Goal: Task Accomplishment & Management: Complete application form

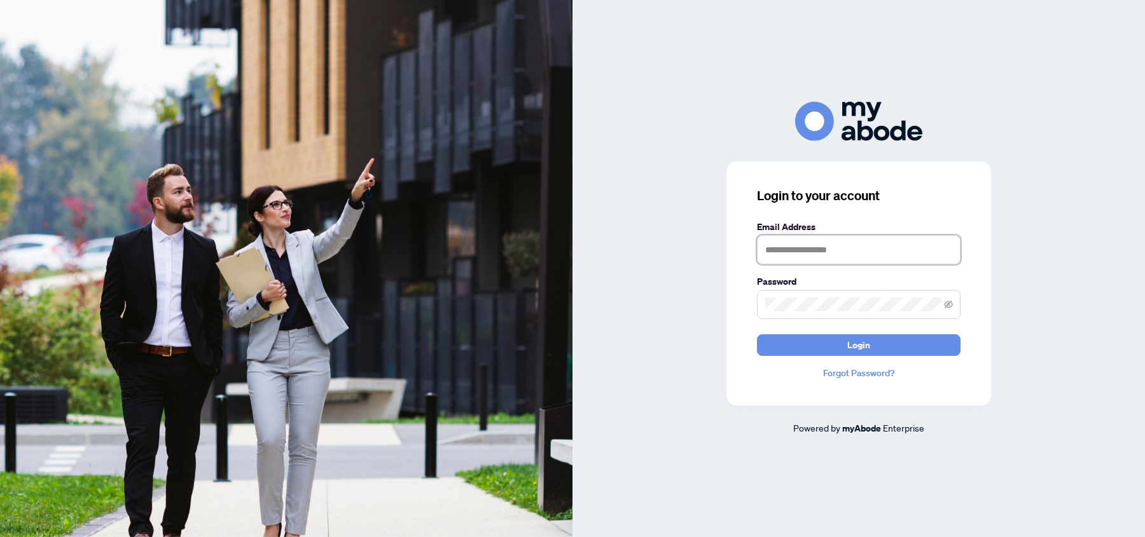
click at [789, 248] on input "text" at bounding box center [858, 249] width 203 height 29
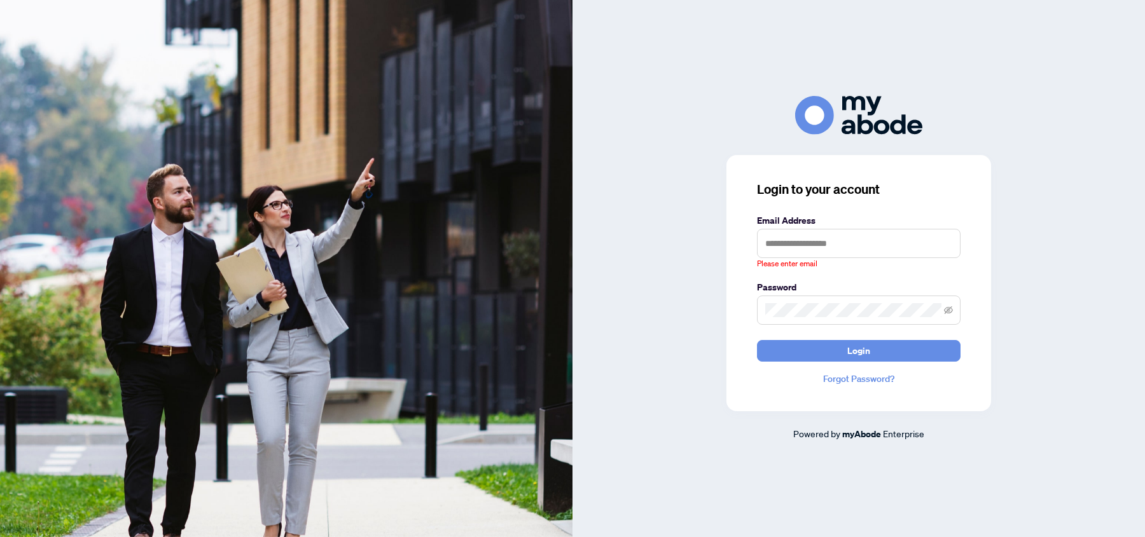
click at [667, 224] on div "Login to your account Email Address Please enter email Password Login Forgot Pa…" at bounding box center [858, 268] width 572 height 345
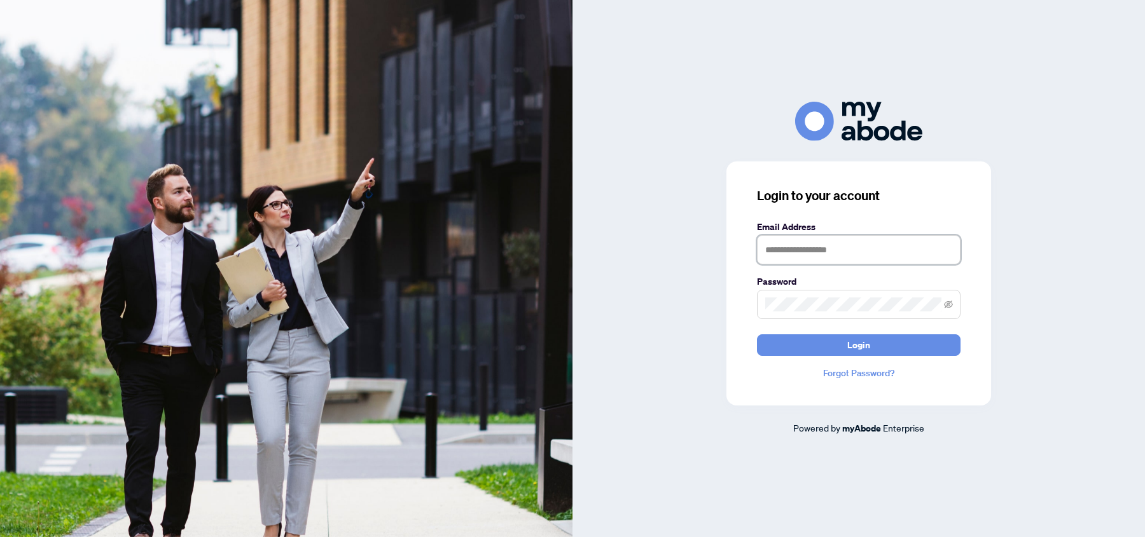
click at [802, 255] on input "text" at bounding box center [858, 249] width 203 height 29
type input "**********"
click at [825, 335] on button "Login" at bounding box center [858, 345] width 203 height 22
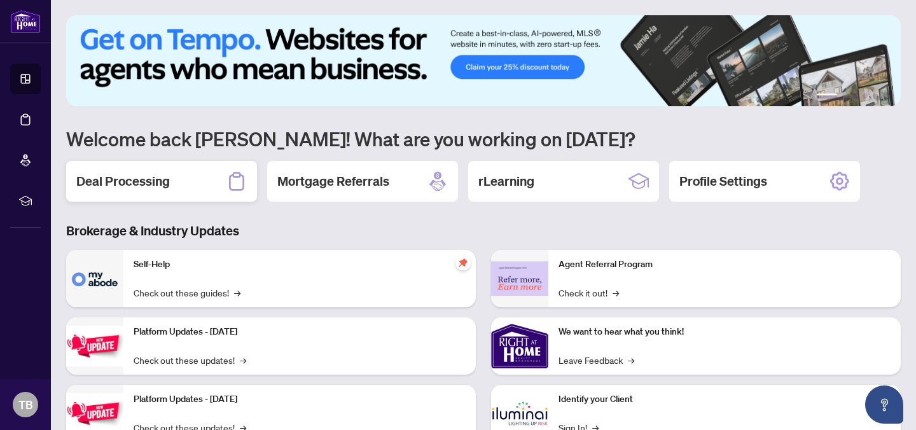
click at [169, 183] on h2 "Deal Processing" at bounding box center [122, 181] width 93 height 18
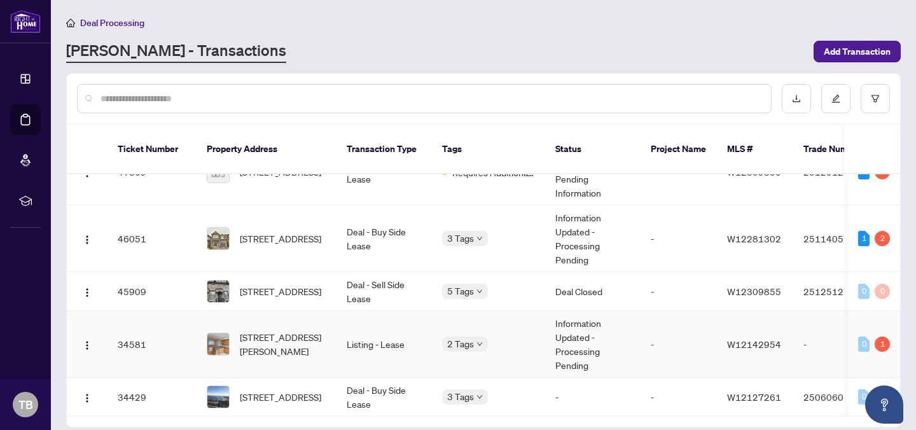
scroll to position [38, 0]
click at [274, 330] on span "[STREET_ADDRESS][PERSON_NAME]" at bounding box center [283, 344] width 86 height 28
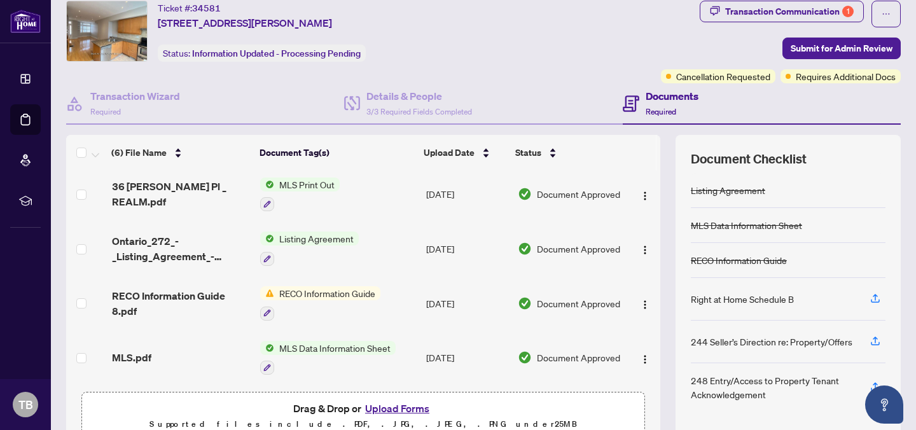
scroll to position [102, 0]
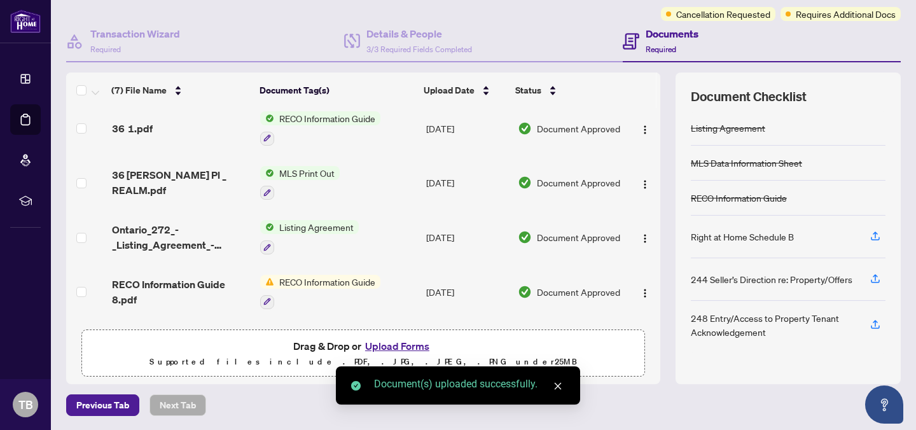
click at [556, 387] on icon "close" at bounding box center [557, 386] width 9 height 9
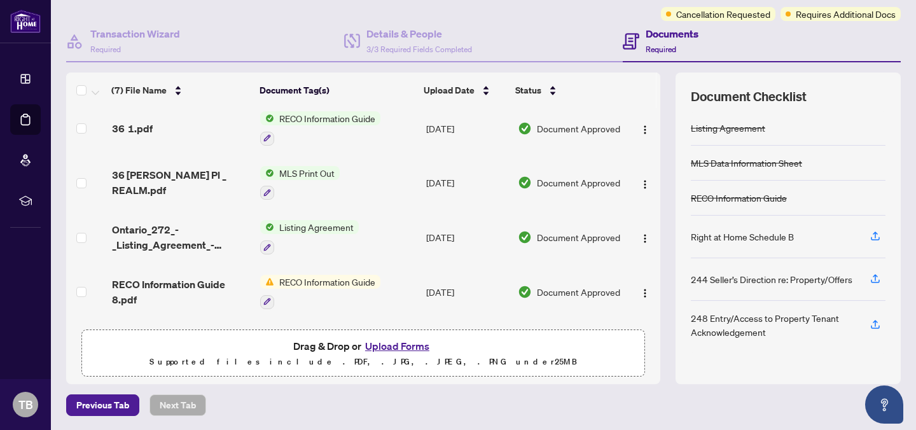
scroll to position [0, 0]
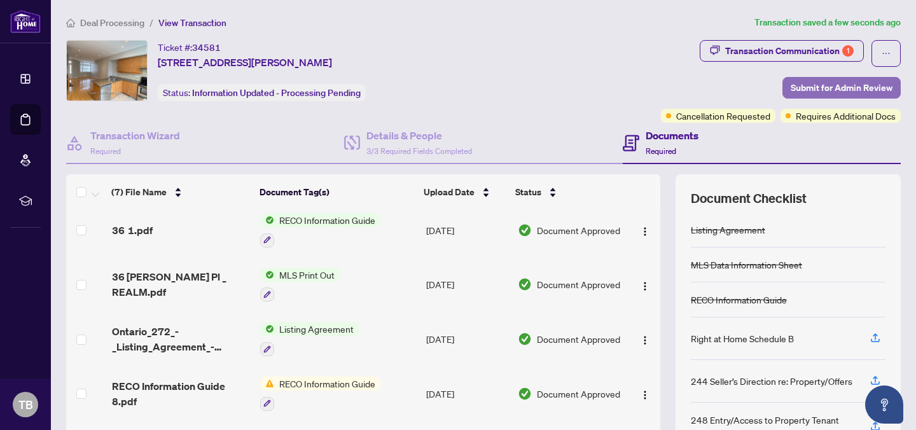
click at [822, 79] on span "Submit for Admin Review" at bounding box center [841, 88] width 102 height 20
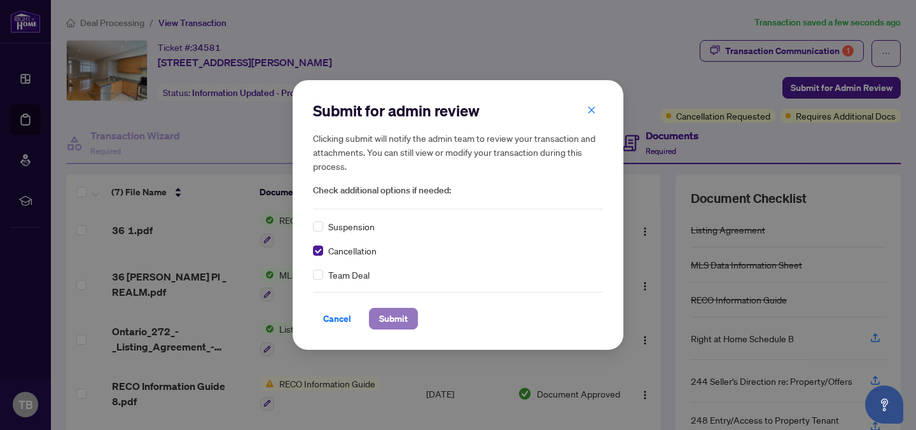
click at [388, 310] on span "Submit" at bounding box center [393, 318] width 29 height 20
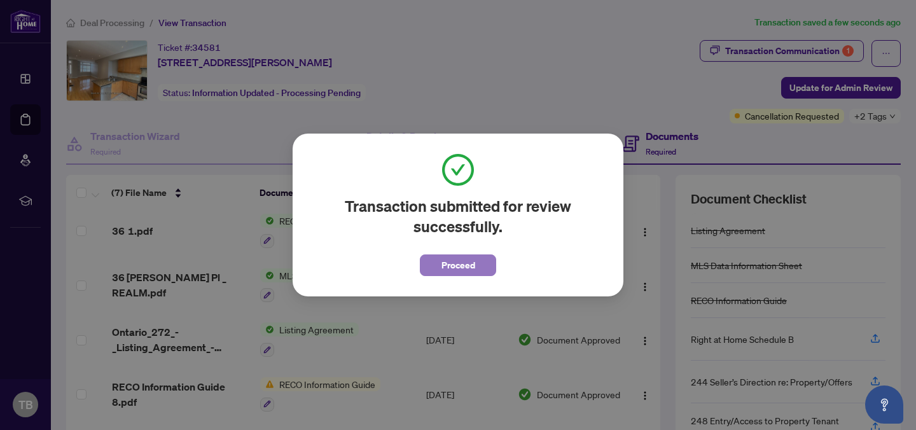
click at [459, 260] on span "Proceed" at bounding box center [458, 265] width 34 height 20
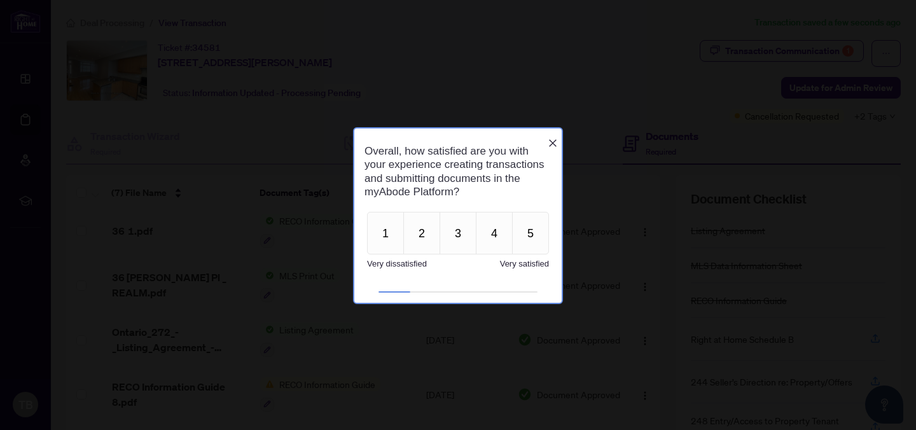
click at [555, 139] on icon "Close button" at bounding box center [553, 143] width 8 height 8
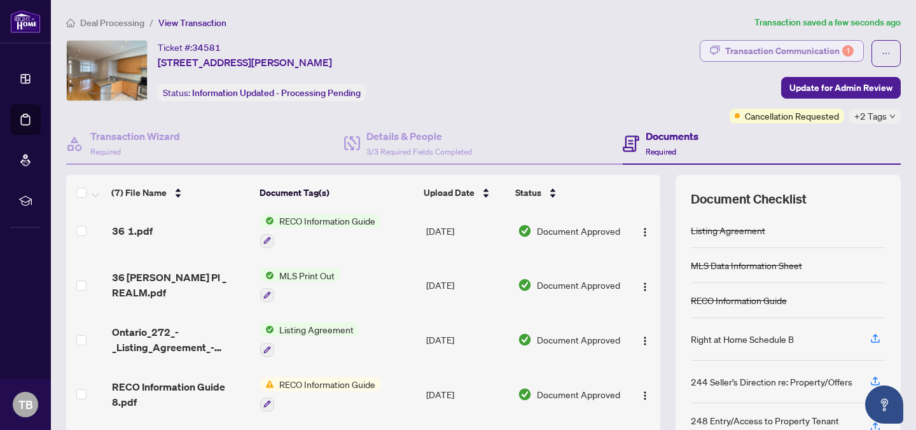
click at [776, 50] on div "Transaction Communication 1" at bounding box center [789, 51] width 128 height 20
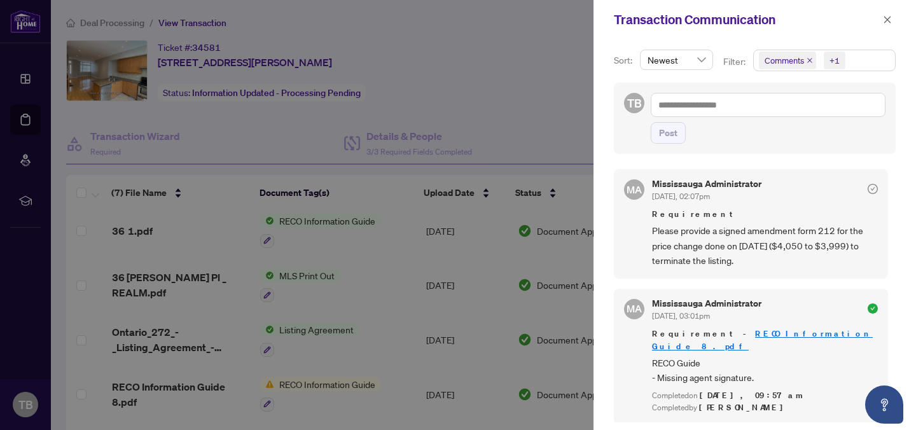
click at [486, 56] on div at bounding box center [458, 215] width 916 height 430
click at [892, 15] on button "button" at bounding box center [887, 19] width 17 height 15
